Goal: Task Accomplishment & Management: Complete application form

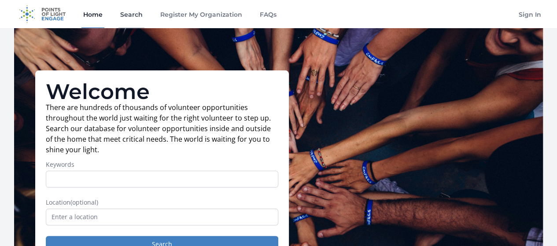
click at [129, 13] on link "Search" at bounding box center [131, 14] width 26 height 28
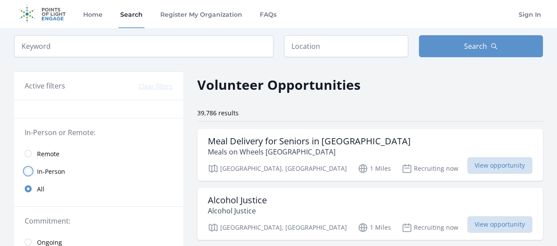
click at [28, 170] on input "radio" at bounding box center [28, 171] width 7 height 7
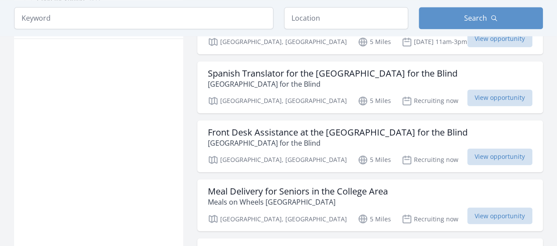
scroll to position [616, 0]
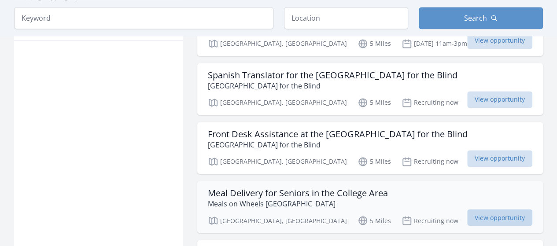
click at [467, 209] on span "View opportunity" at bounding box center [499, 217] width 65 height 17
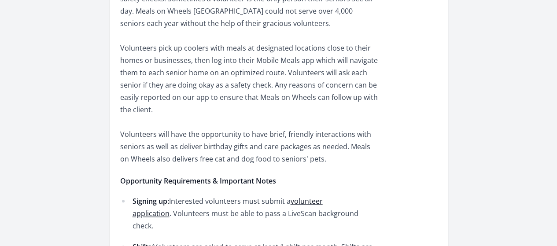
scroll to position [396, 0]
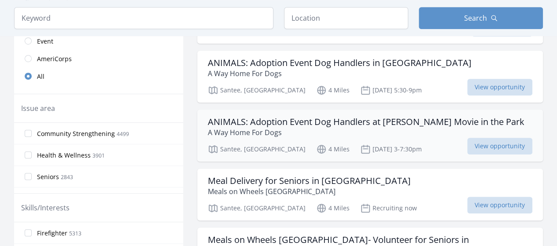
scroll to position [252, 0]
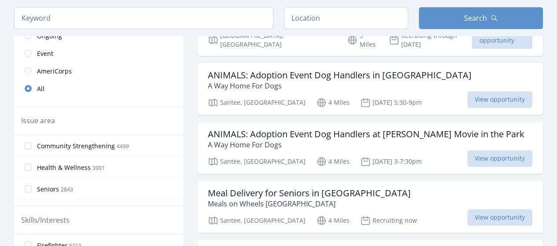
click at [467, 150] on span "View opportunity" at bounding box center [499, 158] width 65 height 17
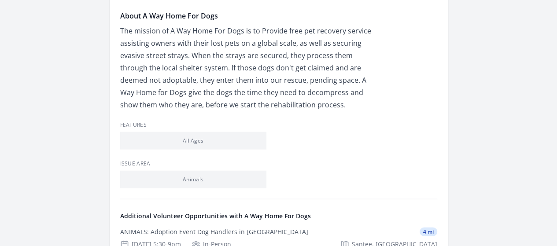
scroll to position [1013, 0]
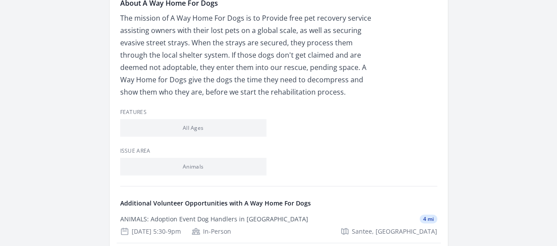
click at [0, 0] on div "Dog [PERSON_NAME] and [PERSON_NAME] Assistant" at bounding box center [0, 0] width 0 height 0
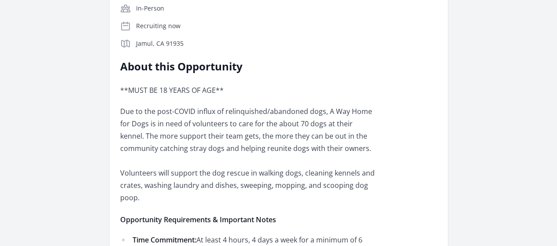
scroll to position [220, 0]
